Goal: Transaction & Acquisition: Book appointment/travel/reservation

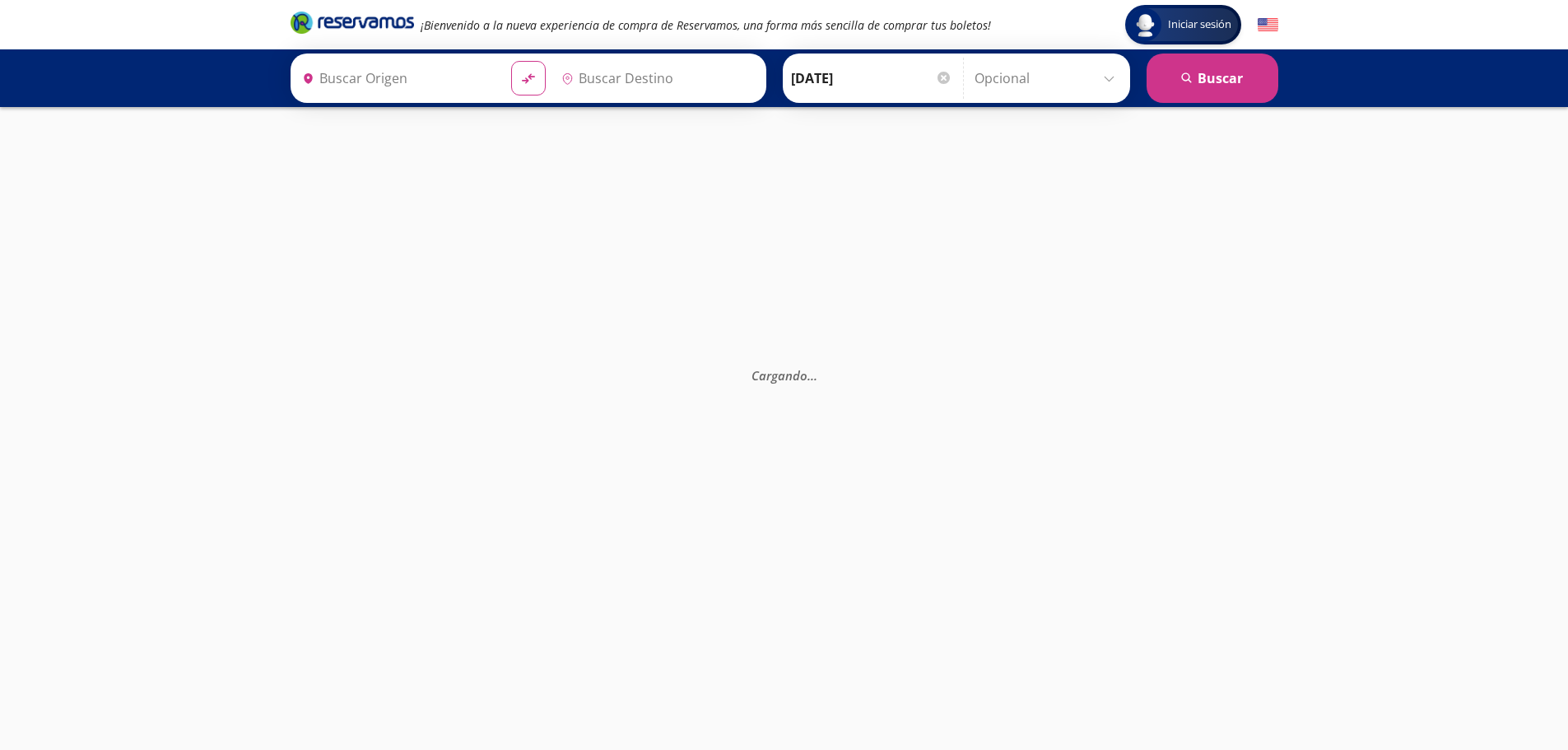
type input "Querétaro, Querétaro"
type input "[GEOGRAPHIC_DATA][PERSON_NAME] ([GEOGRAPHIC_DATA]) , [GEOGRAPHIC_DATA]"
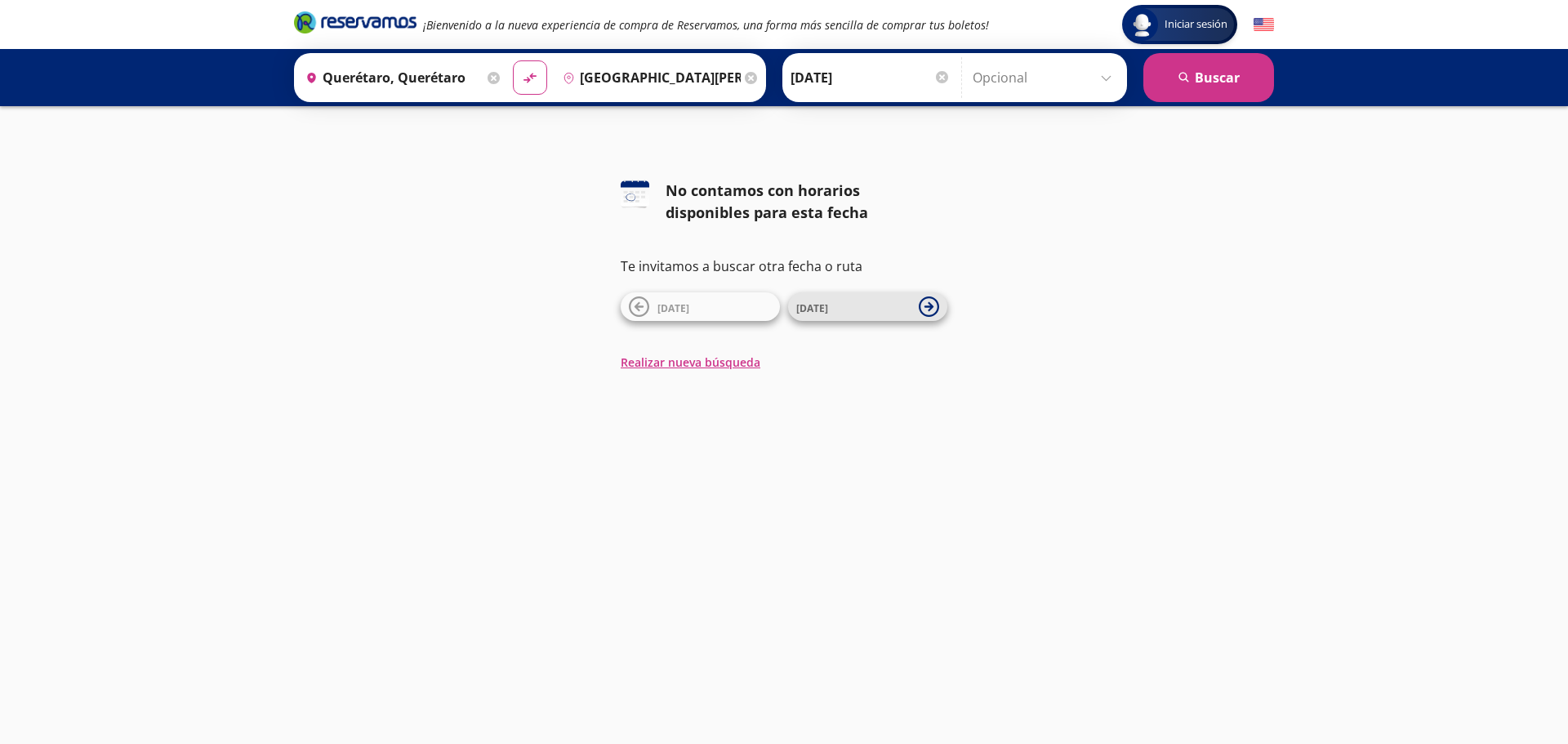
click at [933, 307] on icon at bounding box center [929, 307] width 9 height 9
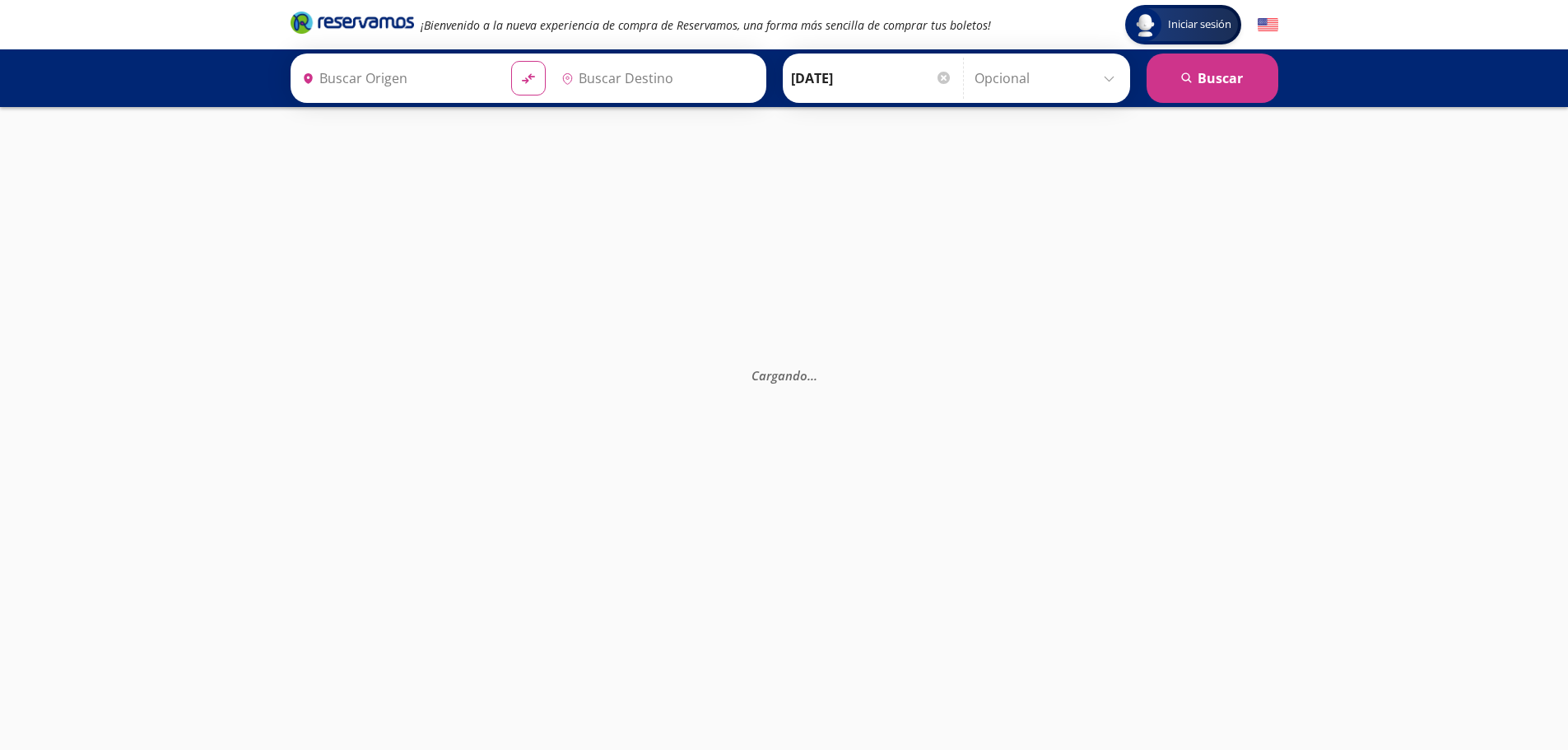
type input "Querétaro, Querétaro"
type input "[GEOGRAPHIC_DATA][PERSON_NAME] ([GEOGRAPHIC_DATA]) , [GEOGRAPHIC_DATA]"
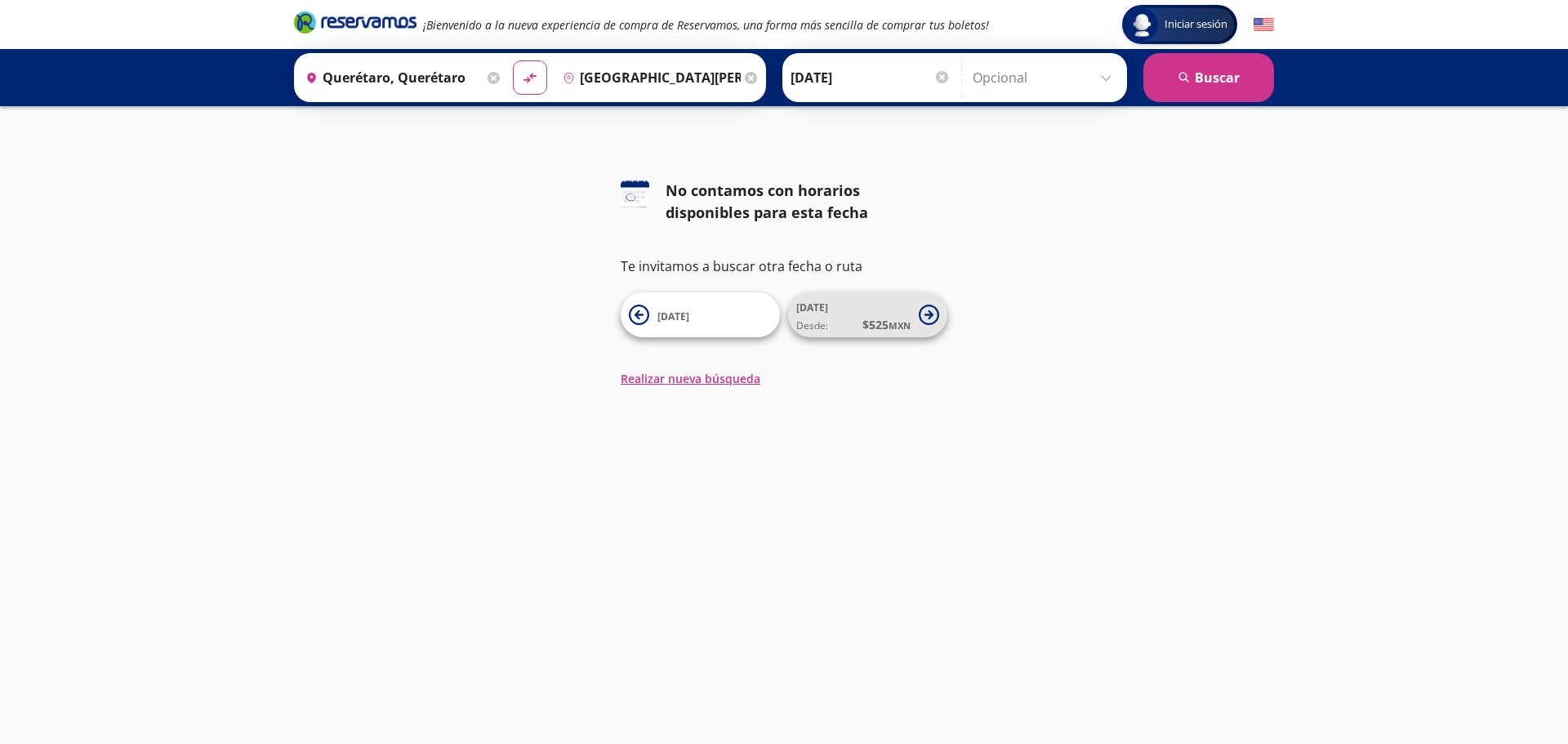
click at [859, 313] on span "[DATE] Desde: $ 525 MXN" at bounding box center [853, 315] width 114 height 37
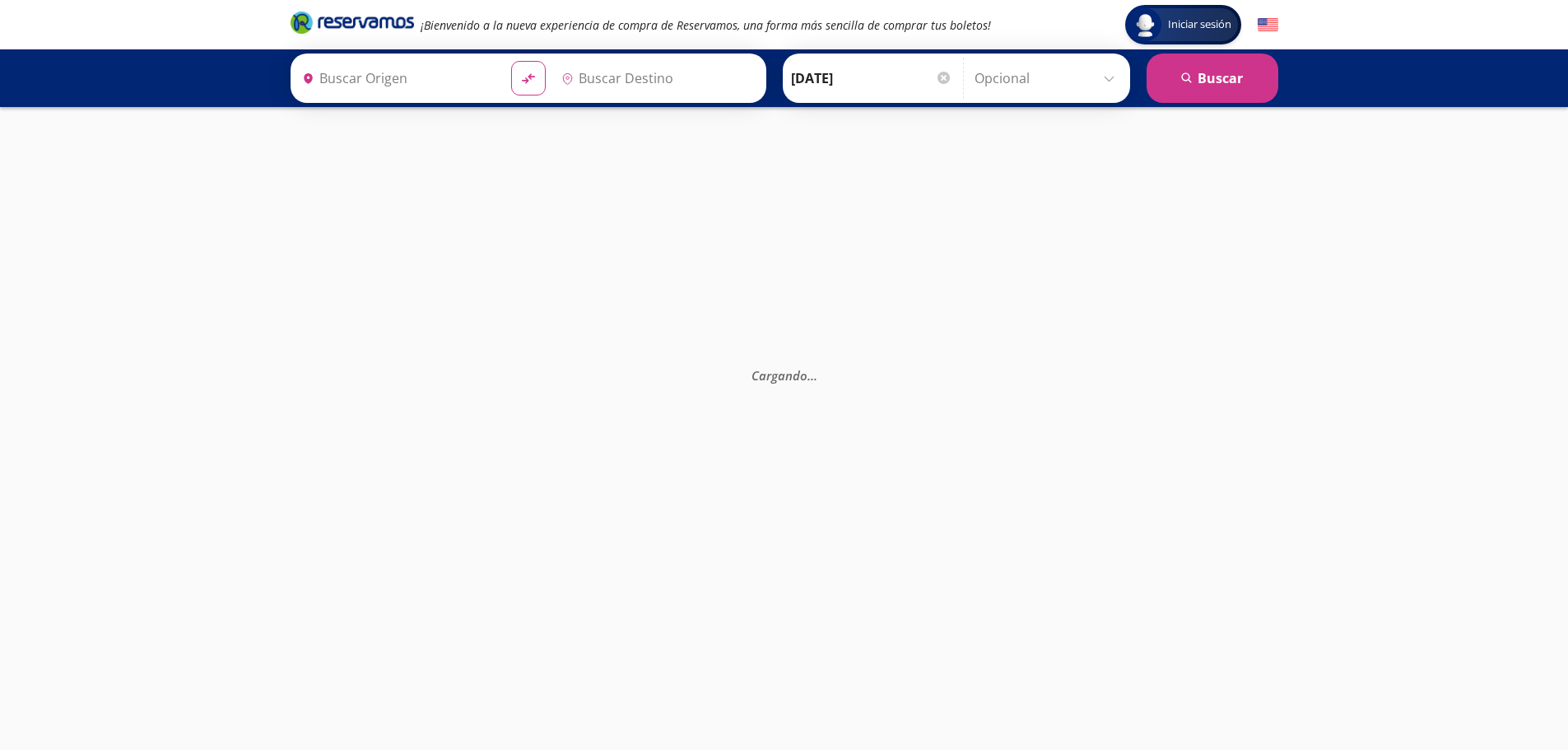
type input "Querétaro, Querétaro"
type input "[GEOGRAPHIC_DATA][PERSON_NAME] ([GEOGRAPHIC_DATA]) , [GEOGRAPHIC_DATA]"
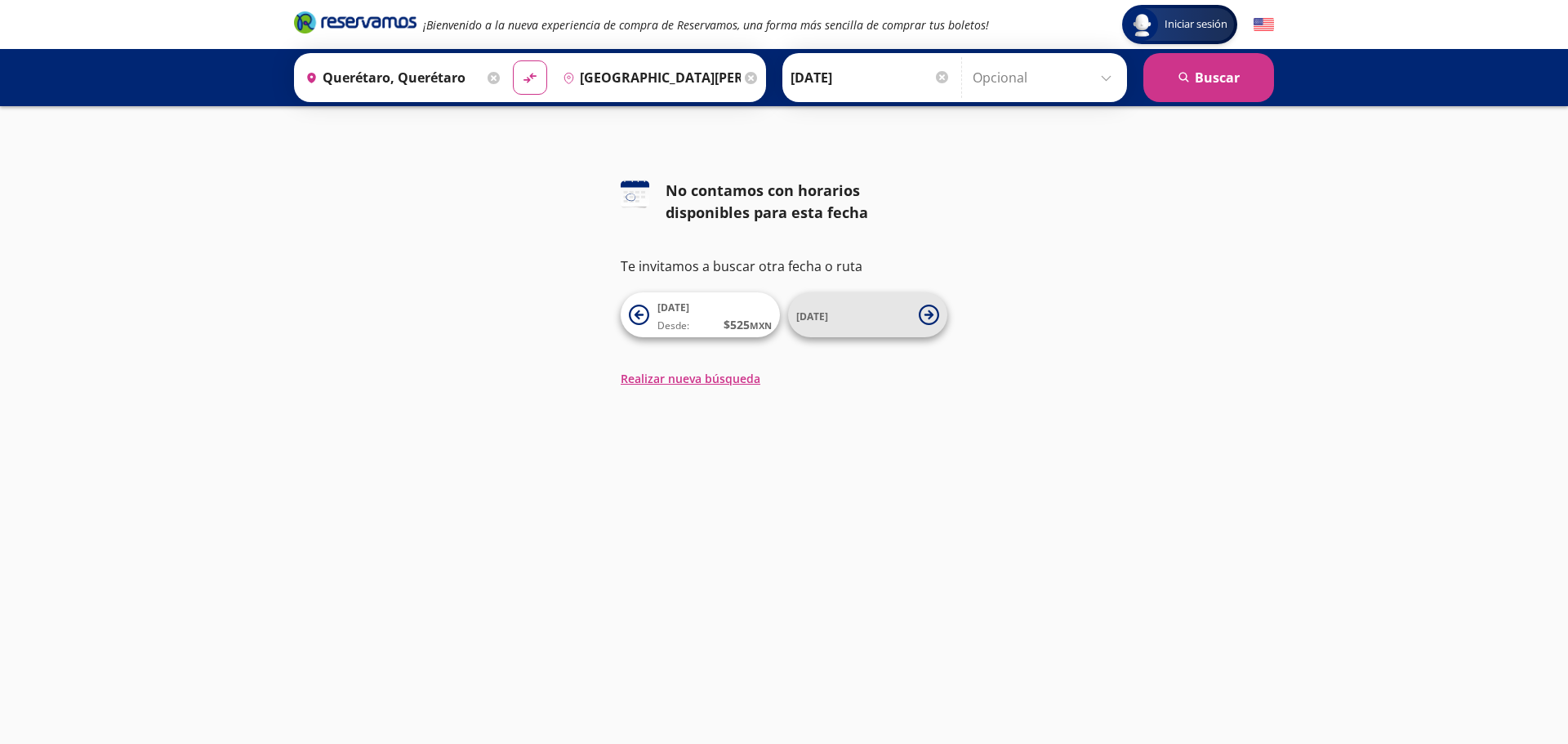
click at [934, 311] on icon at bounding box center [929, 315] width 20 height 20
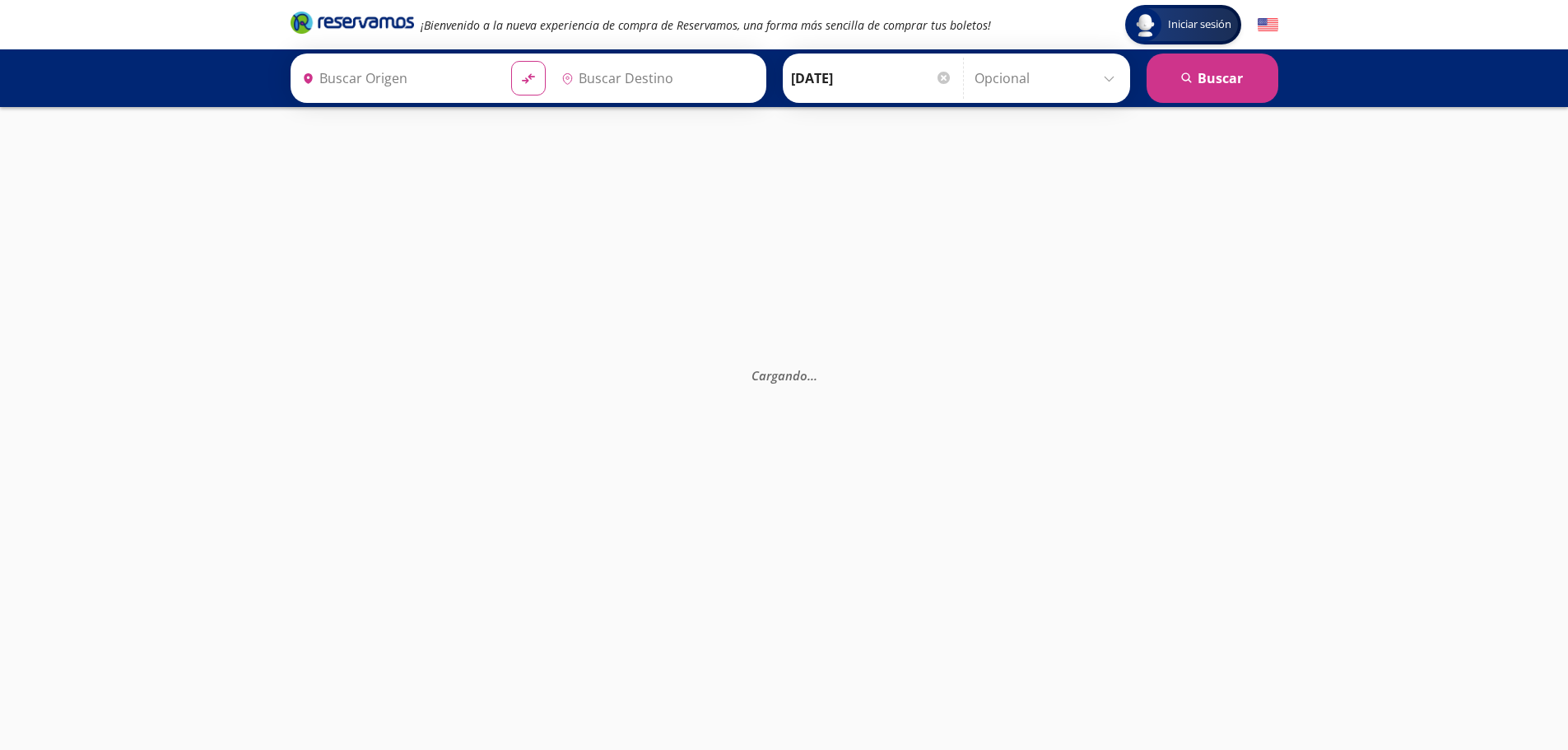
type input "Querétaro, Querétaro"
type input "[GEOGRAPHIC_DATA][PERSON_NAME] ([GEOGRAPHIC_DATA]) , [GEOGRAPHIC_DATA]"
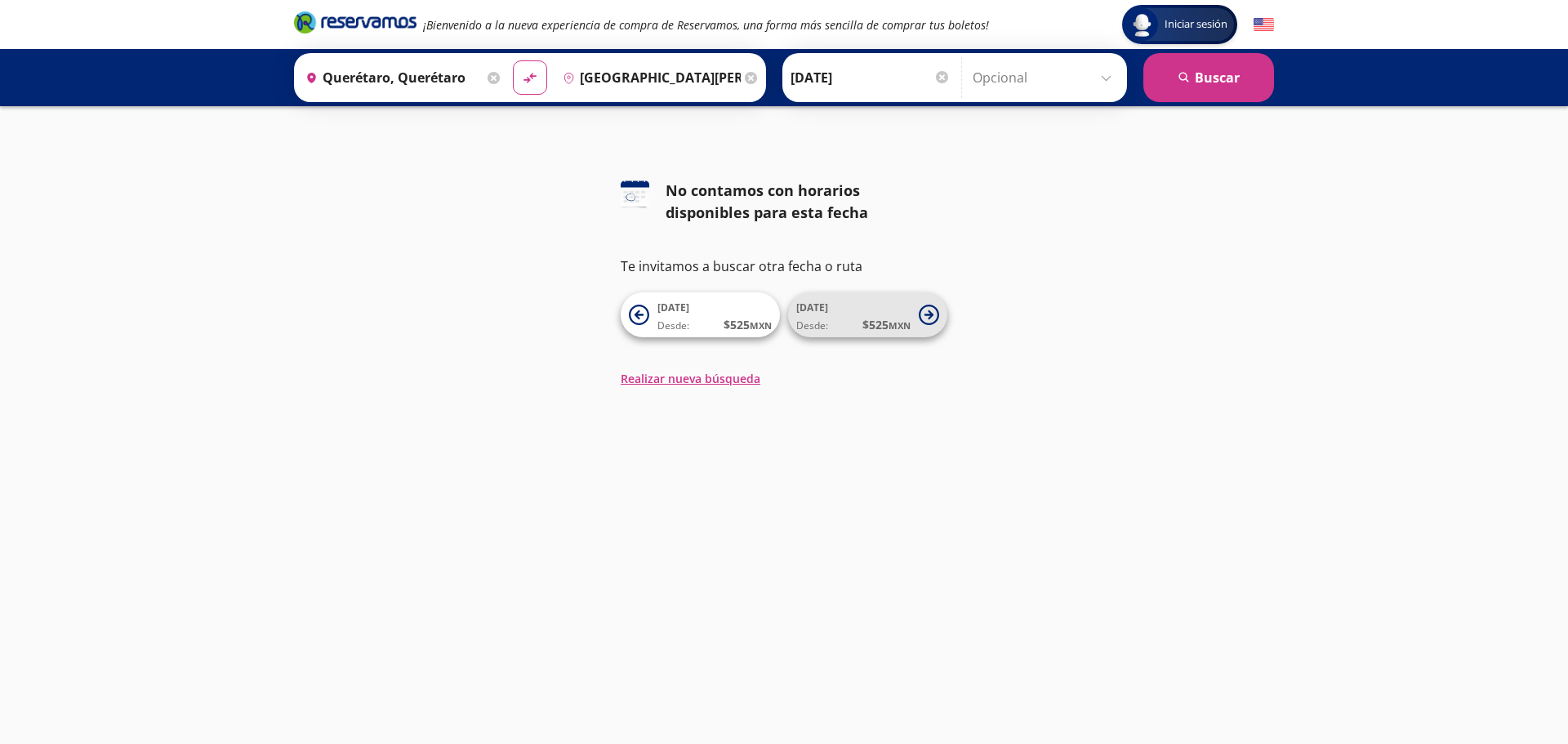
click at [927, 312] on icon at bounding box center [929, 315] width 20 height 20
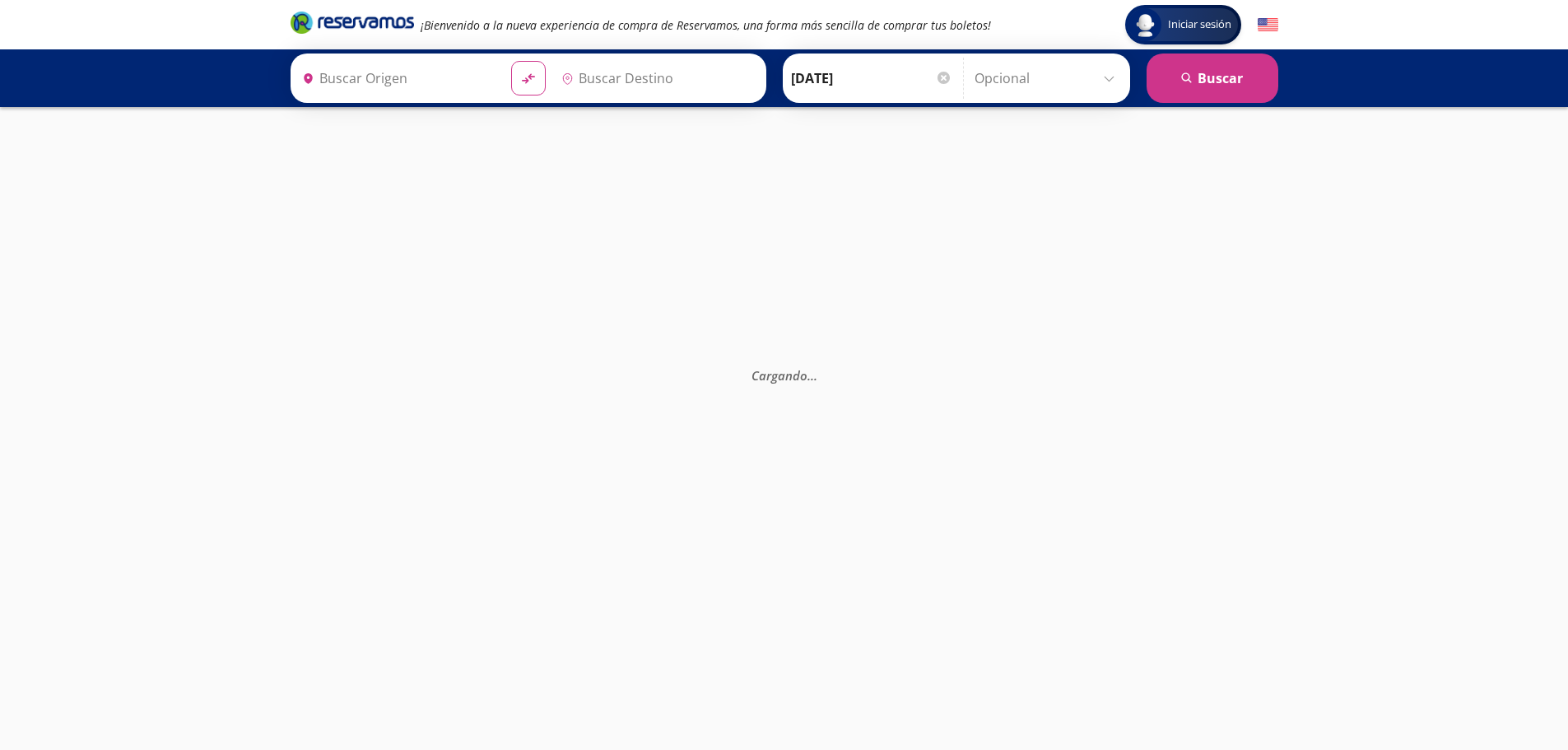
type input "Querétaro, Querétaro"
type input "[GEOGRAPHIC_DATA][PERSON_NAME] ([GEOGRAPHIC_DATA]) , [GEOGRAPHIC_DATA]"
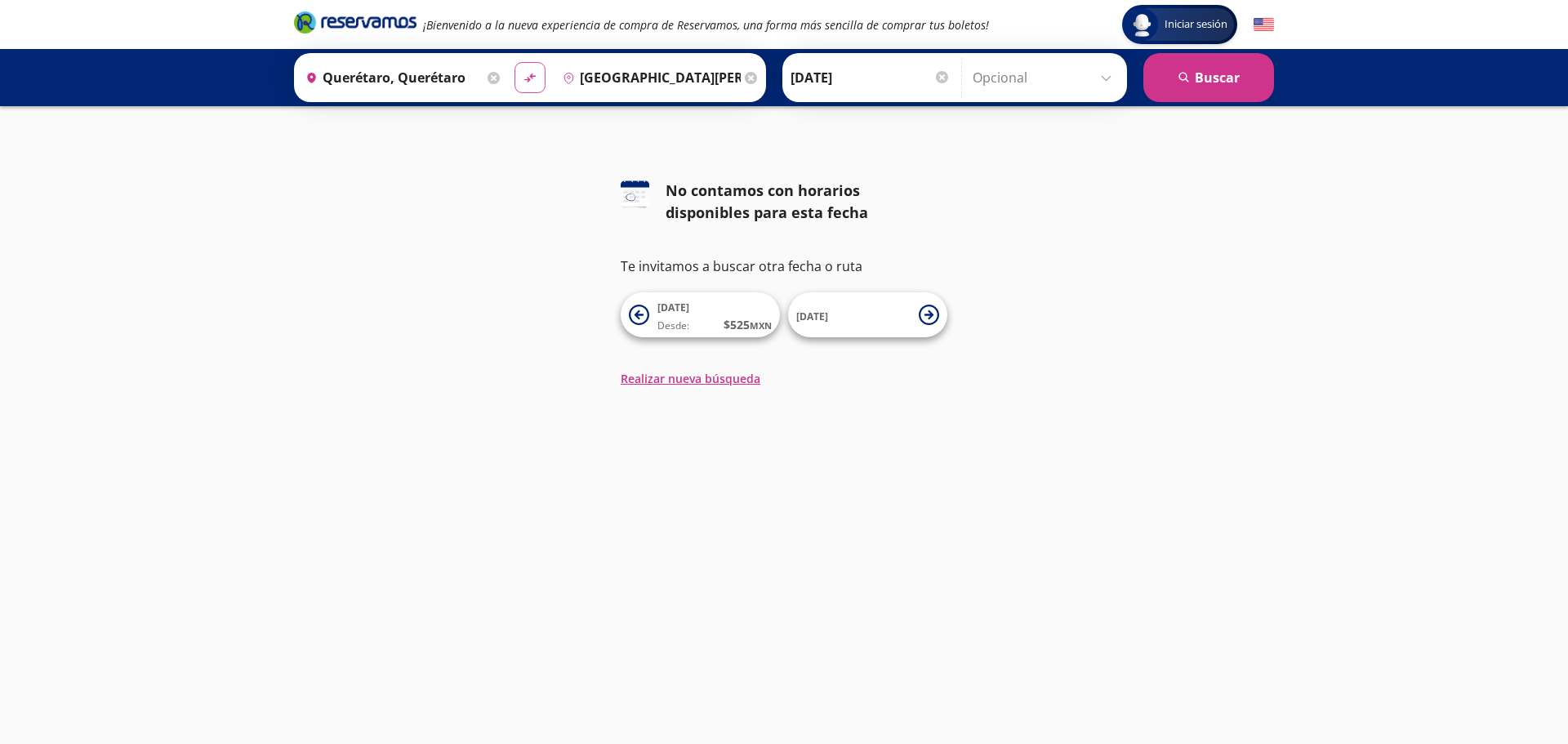
click at [533, 79] on icon "material-symbols:compare-arrows-rounded" at bounding box center [530, 78] width 15 height 16
type input "[GEOGRAPHIC_DATA][PERSON_NAME] ([GEOGRAPHIC_DATA]) , [GEOGRAPHIC_DATA]"
type input "Querétaro, Querétaro"
click at [533, 78] on icon "material-symbols:compare-arrows-rounded" at bounding box center [530, 78] width 15 height 16
type input "Querétaro, Querétaro"
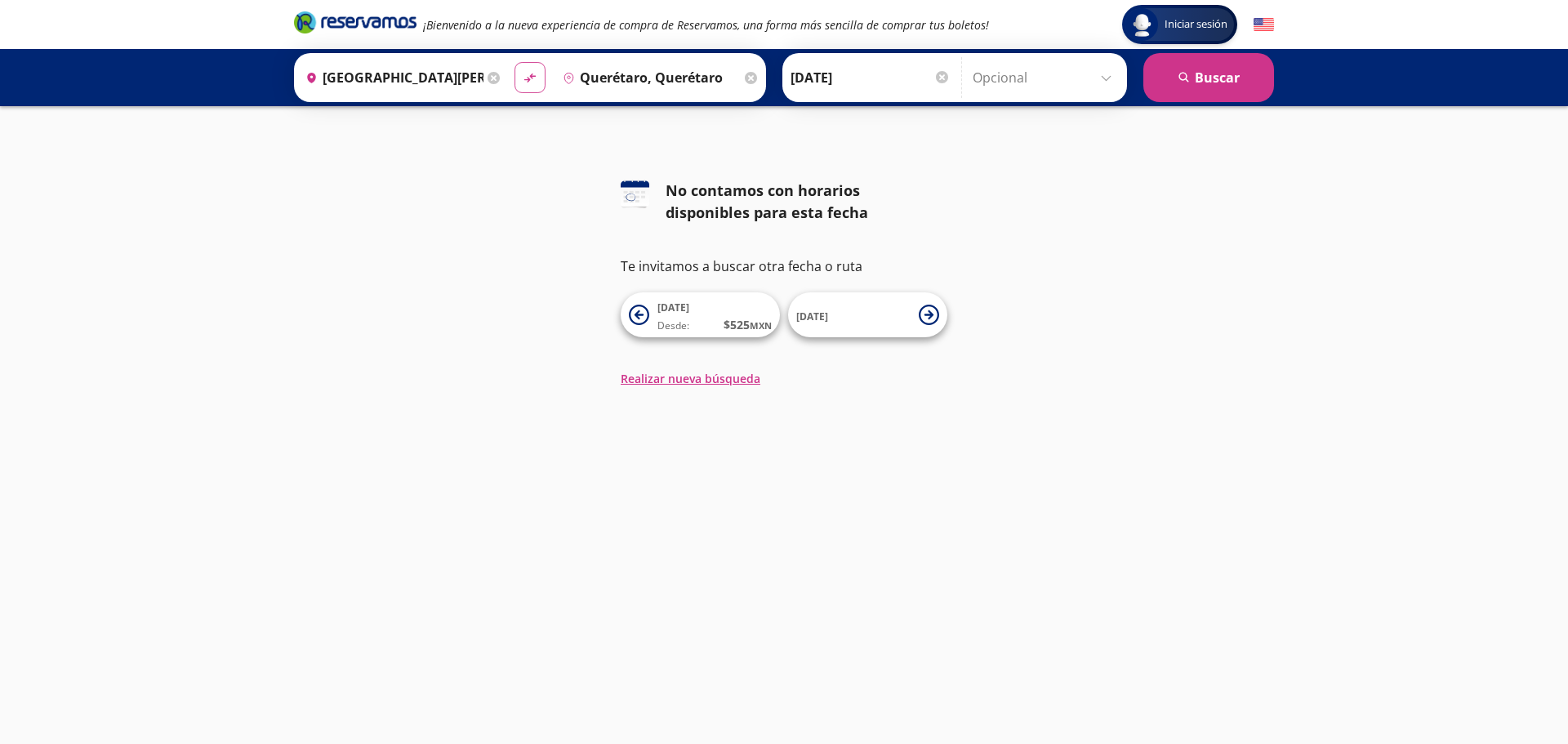
type input "[GEOGRAPHIC_DATA][PERSON_NAME] ([GEOGRAPHIC_DATA]) , [GEOGRAPHIC_DATA]"
click at [634, 196] on icon at bounding box center [634, 193] width 29 height 26
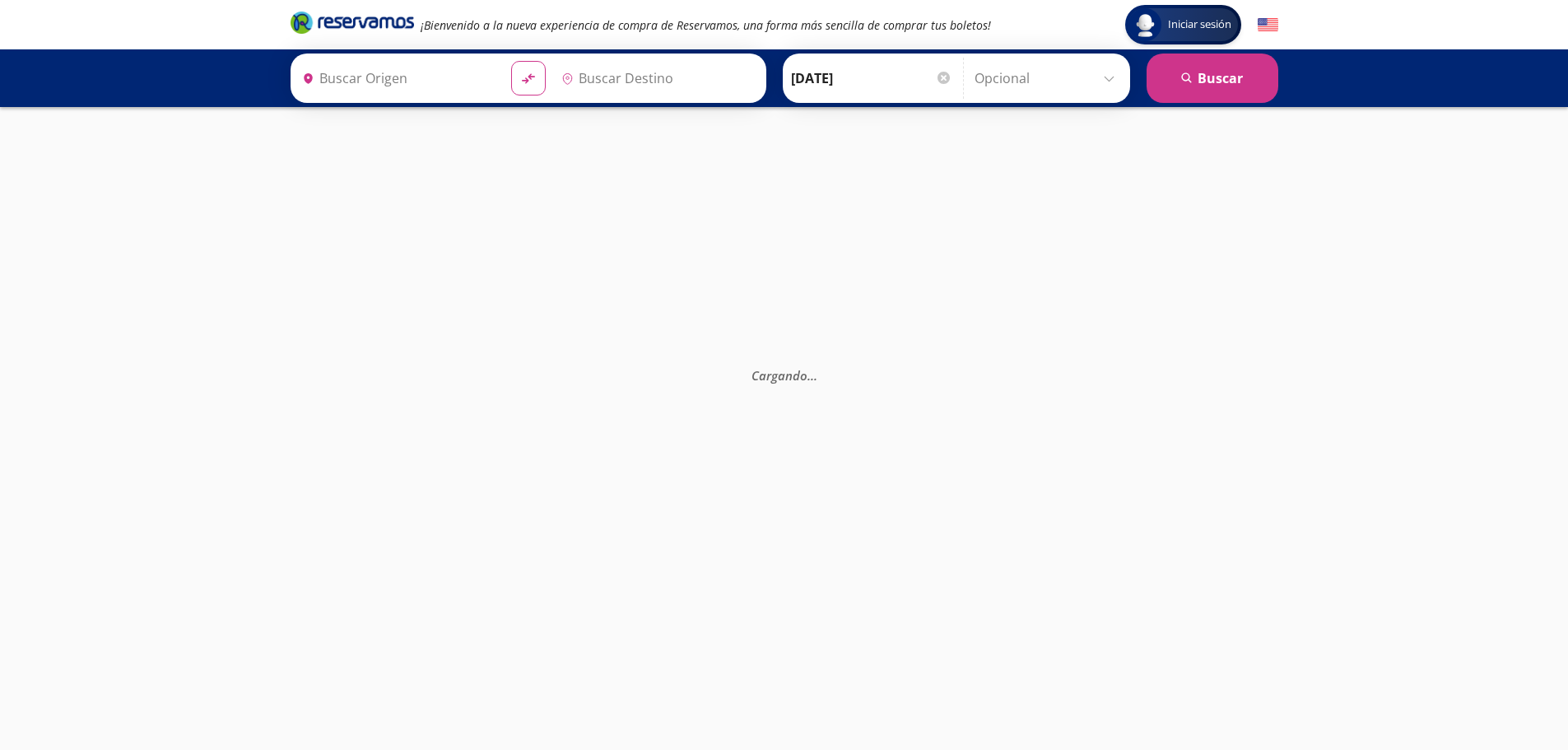
type input "Querétaro, Querétaro"
type input "[GEOGRAPHIC_DATA][PERSON_NAME] ([GEOGRAPHIC_DATA]) , [GEOGRAPHIC_DATA]"
type input "Querétaro, Querétaro"
type input "[GEOGRAPHIC_DATA][PERSON_NAME] ([GEOGRAPHIC_DATA]) , [GEOGRAPHIC_DATA]"
type input "Querétaro, Querétaro"
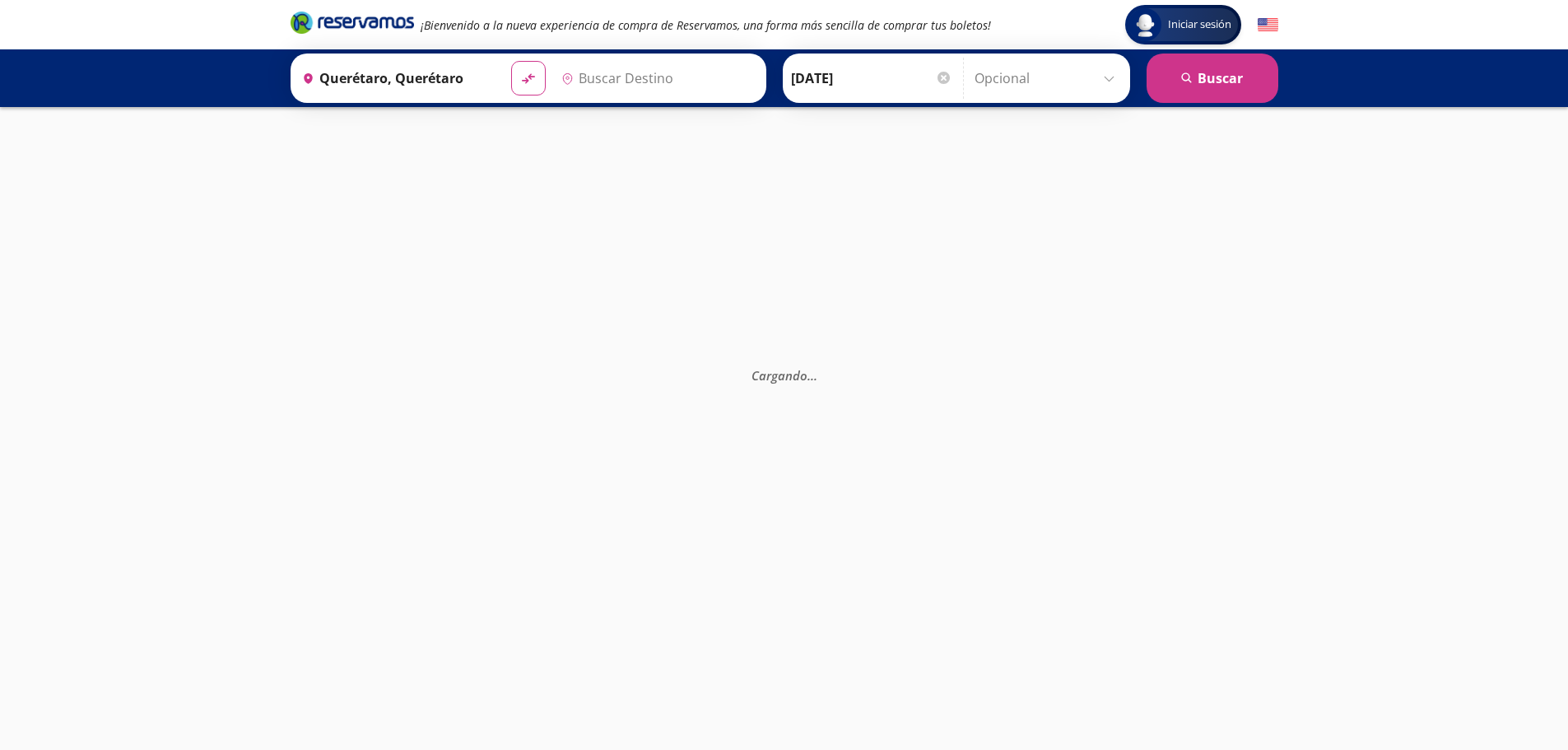
type input "[GEOGRAPHIC_DATA][PERSON_NAME] ([GEOGRAPHIC_DATA]) , [GEOGRAPHIC_DATA]"
type input "Querétaro, Querétaro"
type input "[GEOGRAPHIC_DATA][PERSON_NAME] ([GEOGRAPHIC_DATA]) , [GEOGRAPHIC_DATA]"
